Goal: Transaction & Acquisition: Purchase product/service

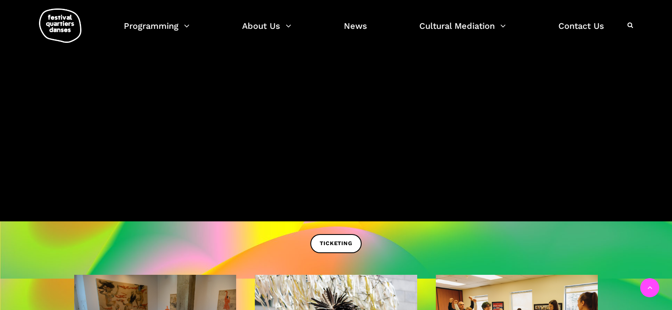
scroll to position [217, 0]
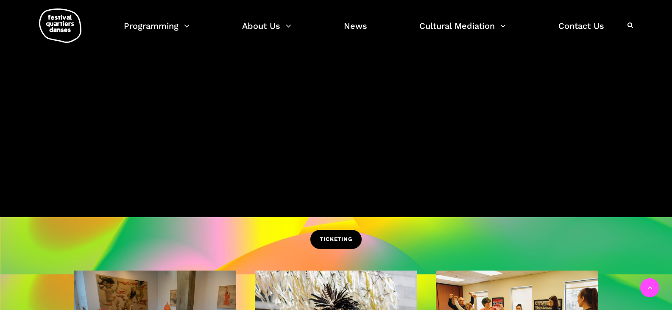
click at [348, 240] on span "TICKETING" at bounding box center [336, 239] width 32 height 9
